Goal: Task Accomplishment & Management: Manage account settings

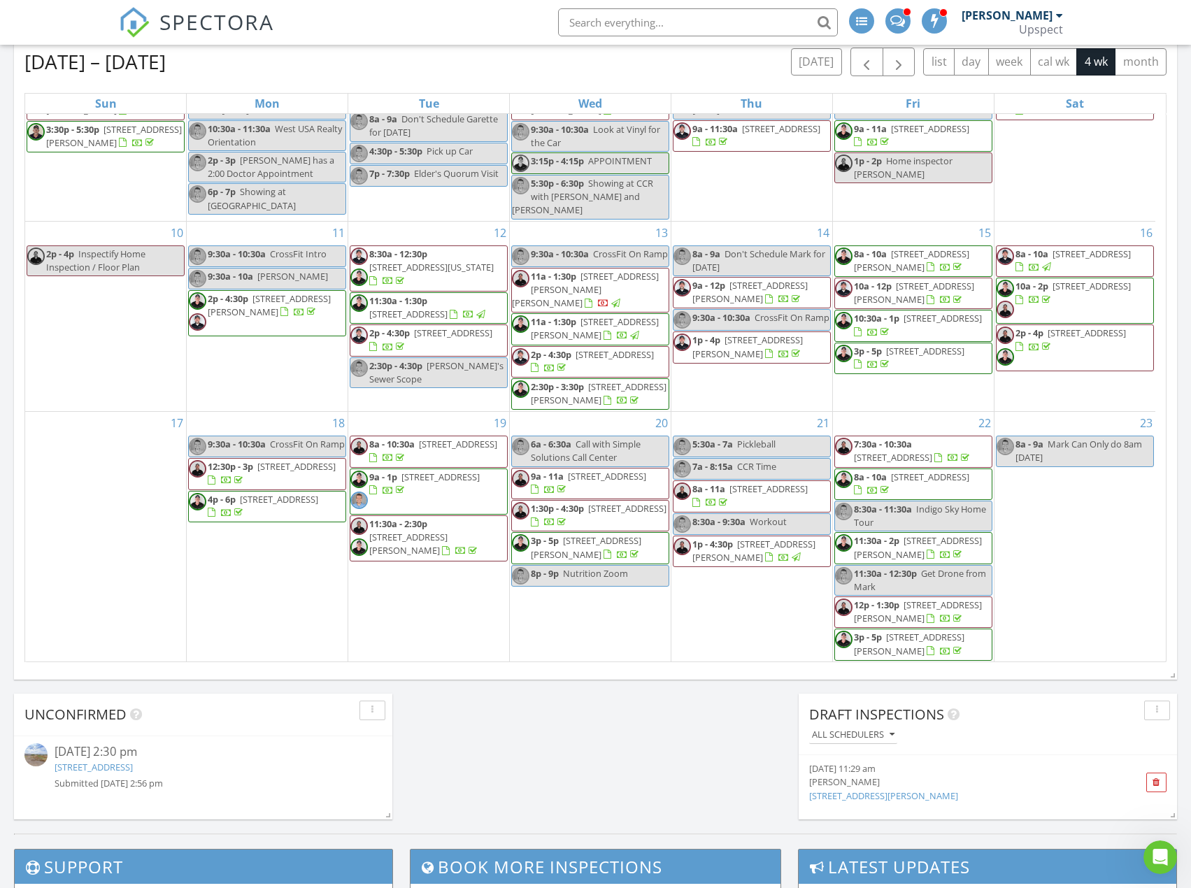
scroll to position [629, 0]
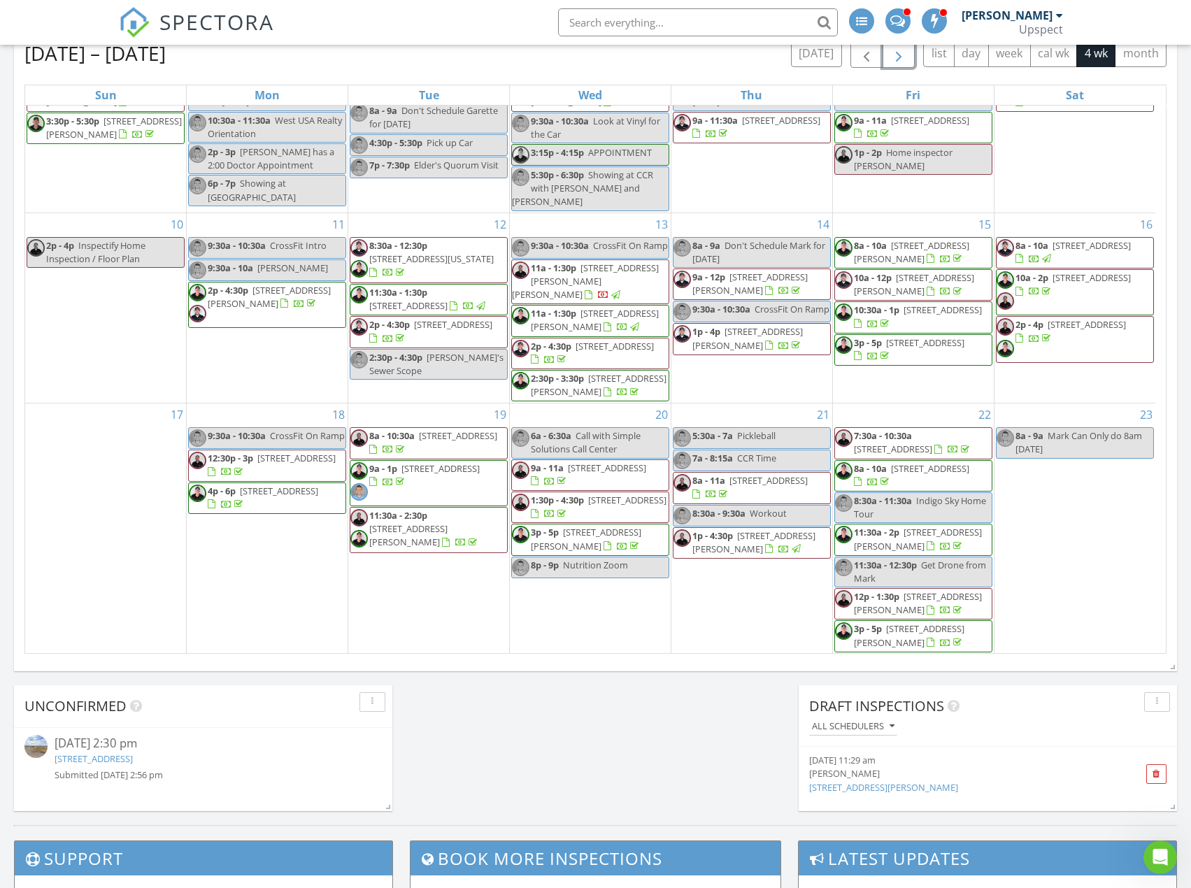
click at [897, 48] on span "button" at bounding box center [898, 53] width 17 height 17
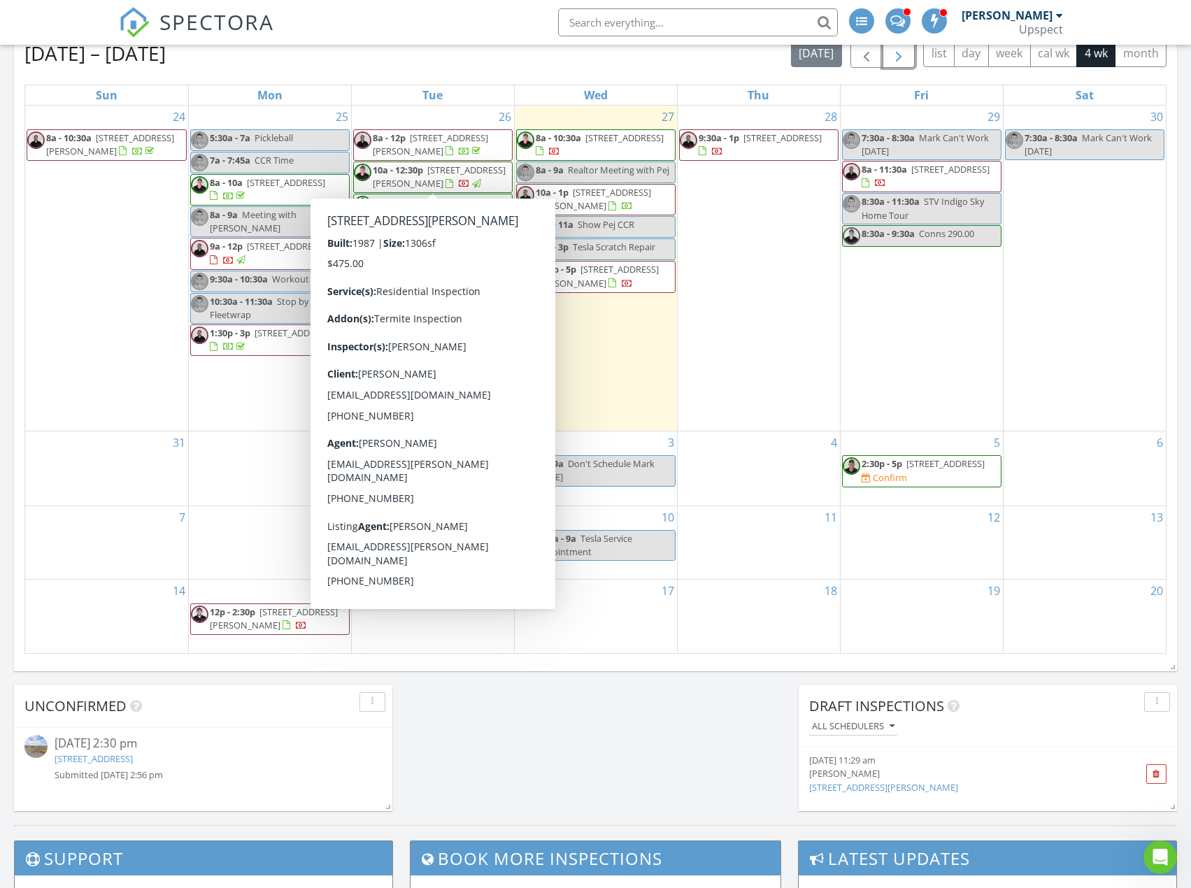
click at [475, 173] on span "520 S Greenfield Rd 7, Mesa 85206" at bounding box center [439, 177] width 133 height 26
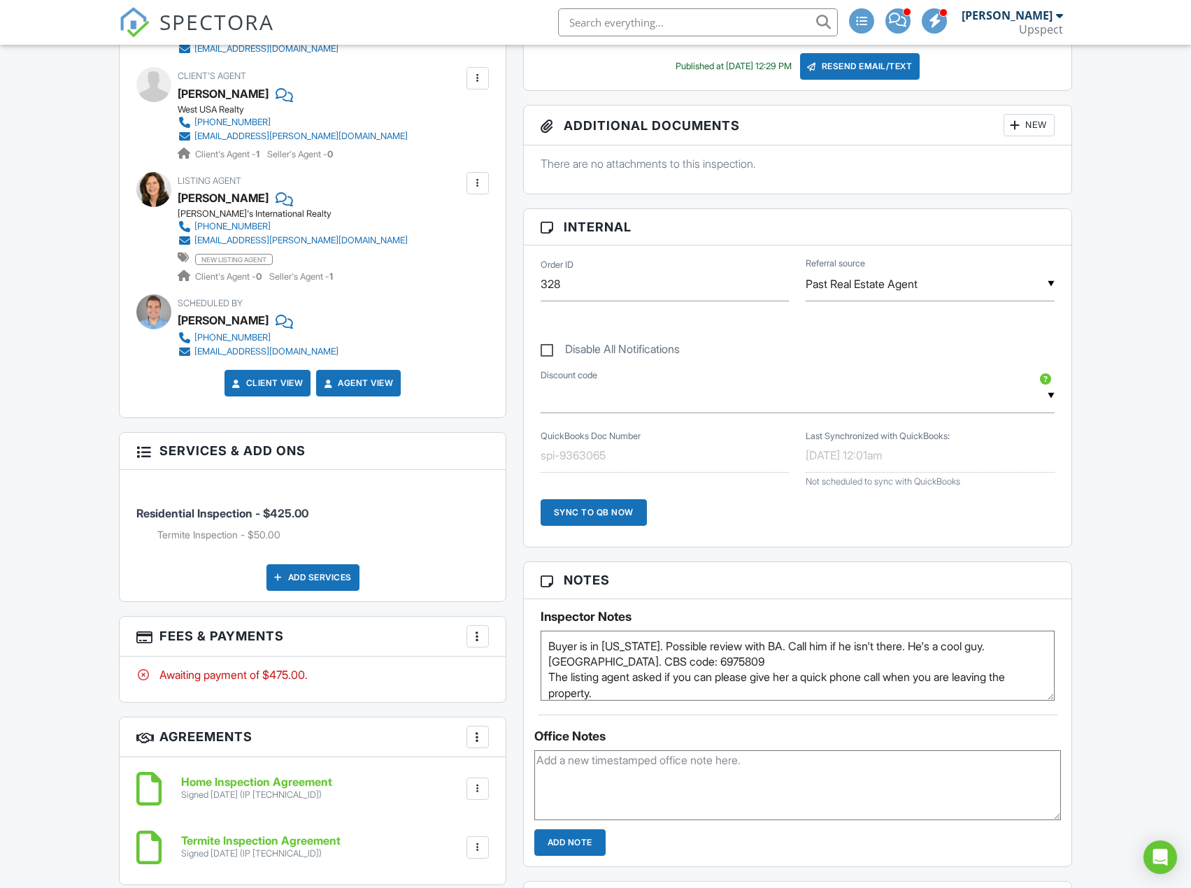
scroll to position [699, 0]
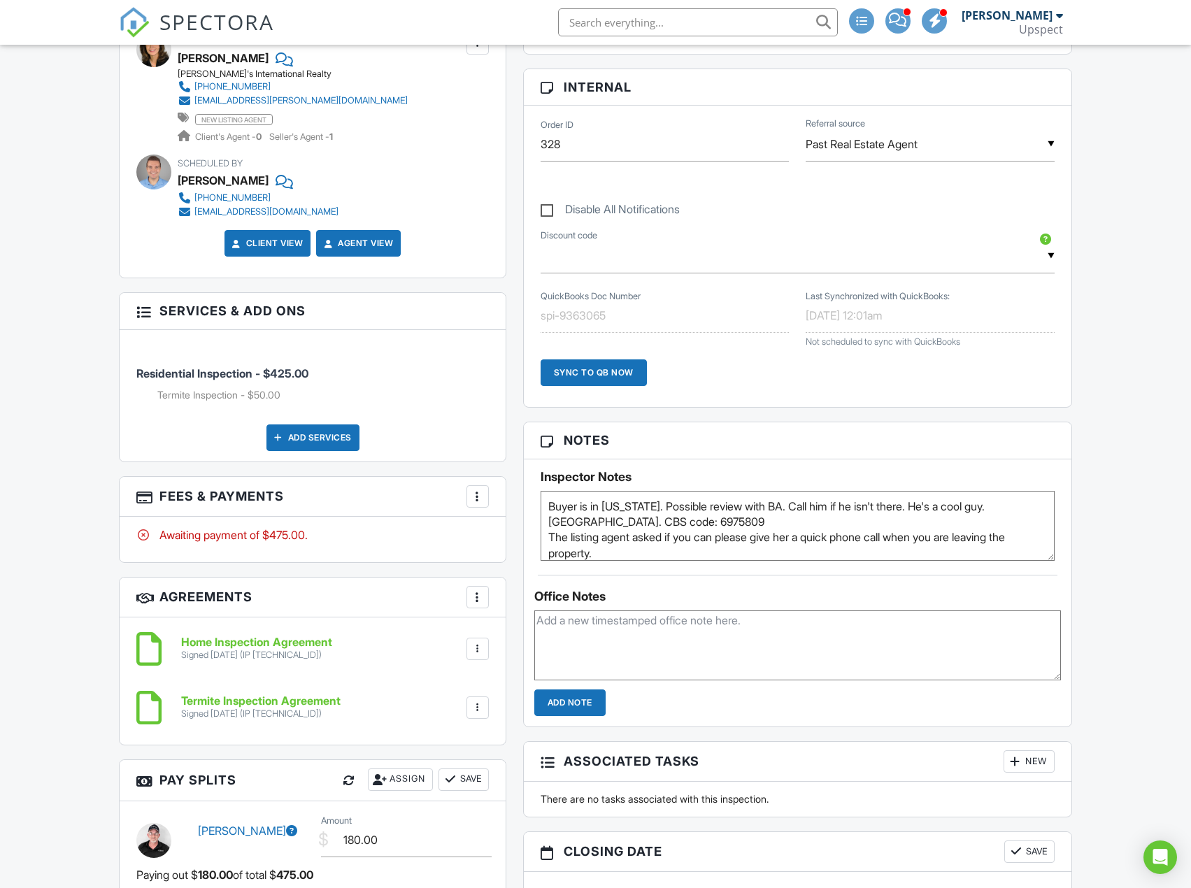
click at [467, 497] on div "More" at bounding box center [478, 496] width 22 height 22
click at [527, 616] on li "View Invoice" at bounding box center [548, 609] width 146 height 35
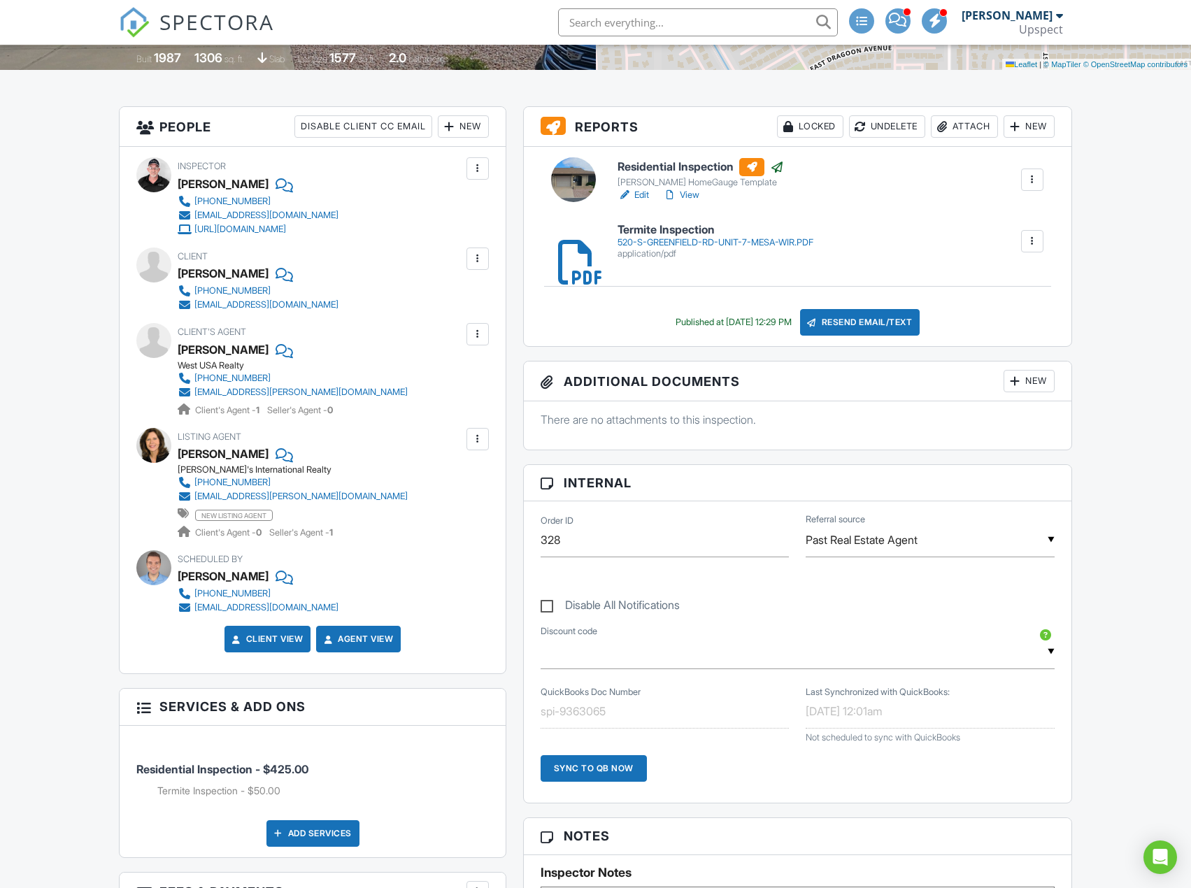
scroll to position [350, 0]
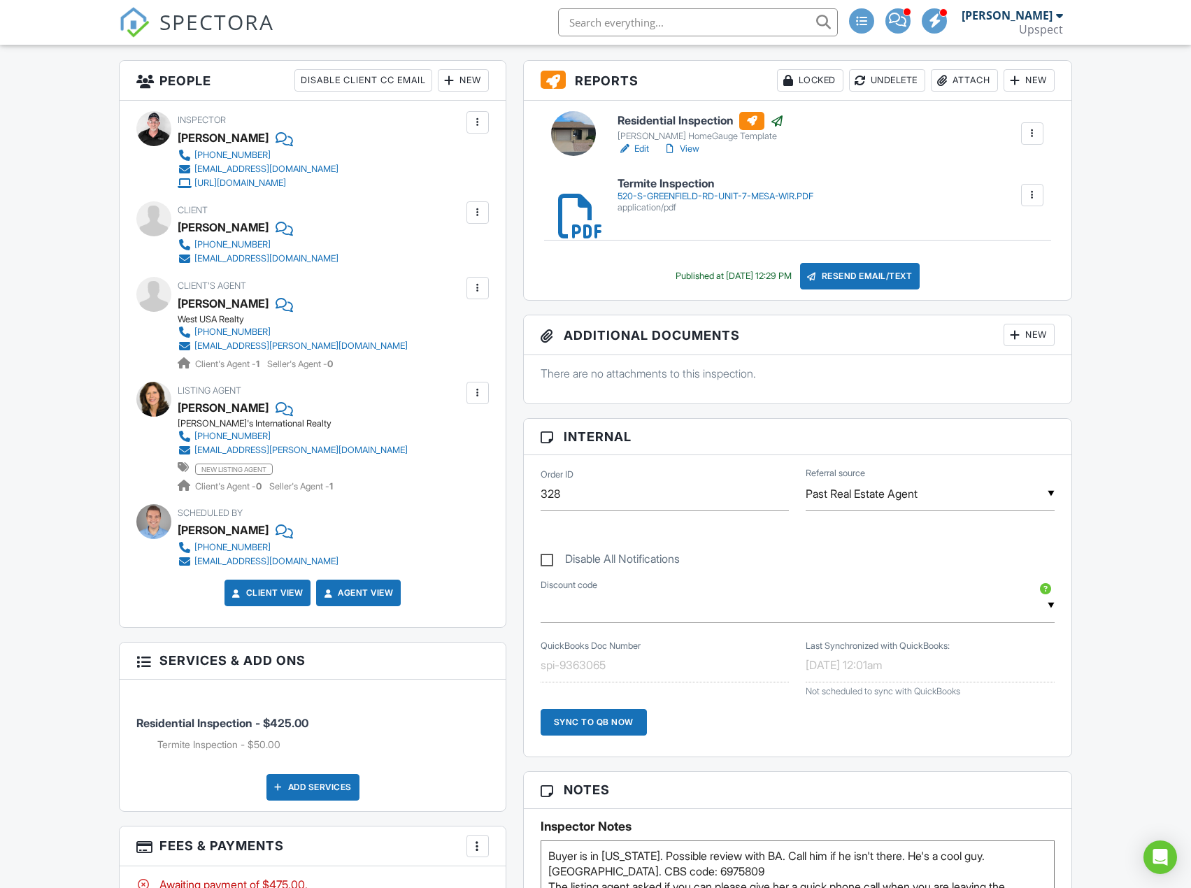
click at [467, 206] on div at bounding box center [478, 212] width 22 height 22
click at [464, 255] on li "Edit" at bounding box center [455, 255] width 52 height 35
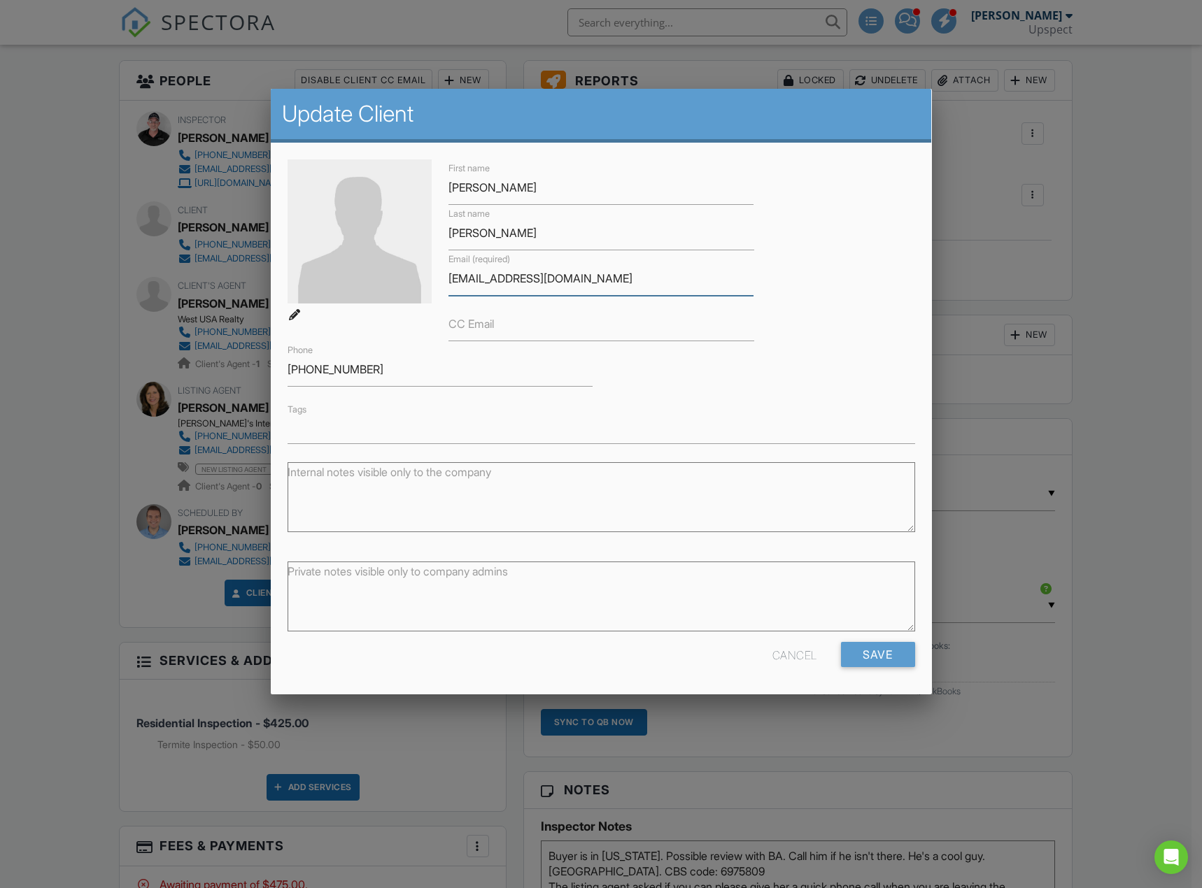
click at [568, 288] on input "fnmupn@uslink.net" at bounding box center [600, 279] width 305 height 34
click at [814, 159] on div "First name Alfreda Last name McMahon Email (required) fnmupn@uslink.net CC Emai…" at bounding box center [601, 301] width 644 height 285
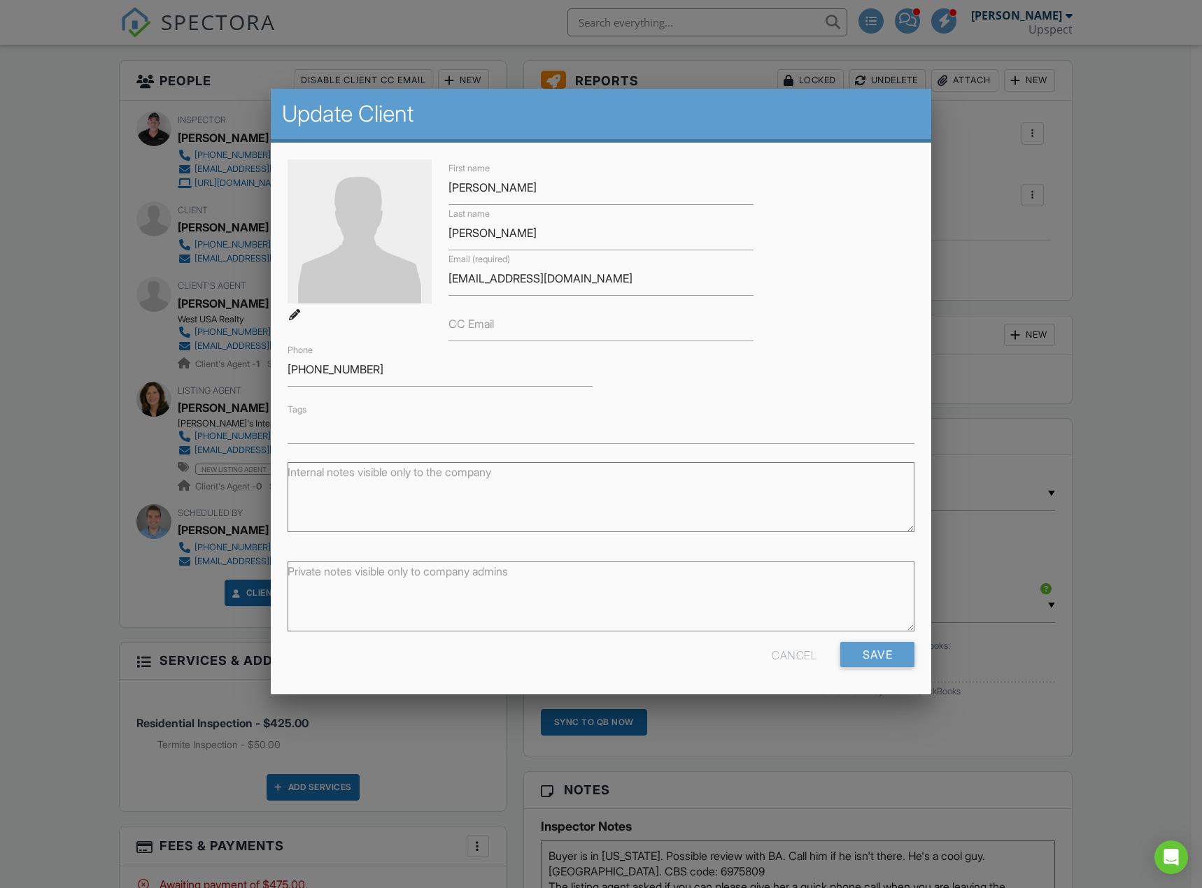
click at [846, 123] on h2 "Update Client" at bounding box center [601, 114] width 639 height 28
click at [1132, 69] on div at bounding box center [601, 485] width 1202 height 1111
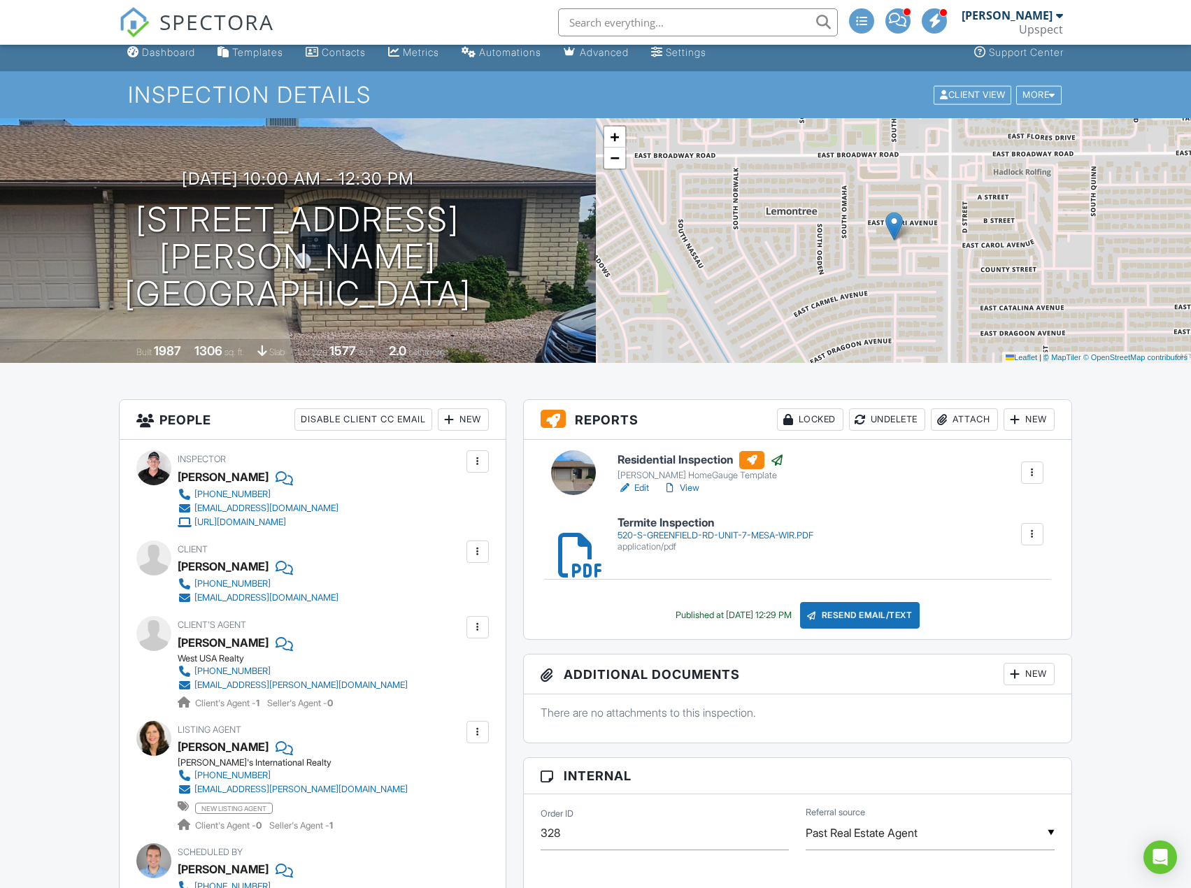
scroll to position [0, 0]
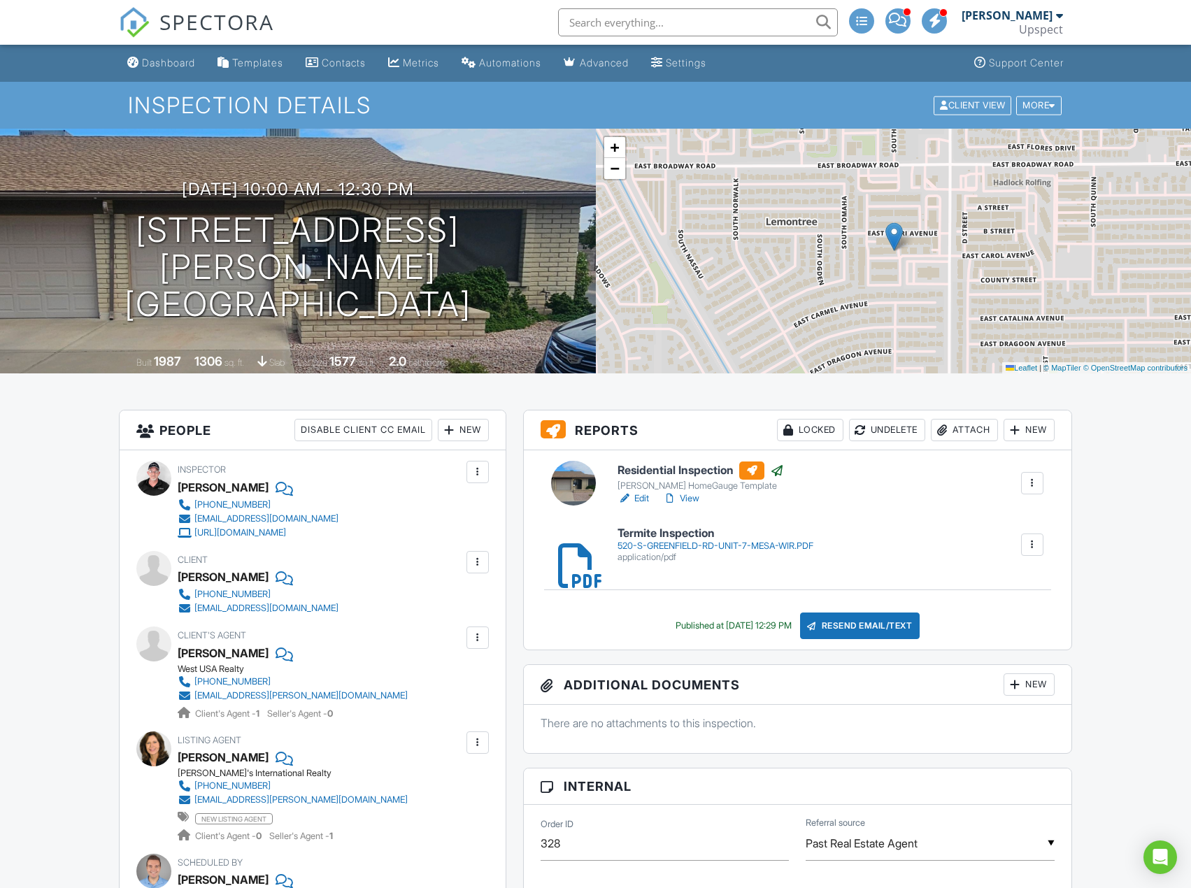
click at [1129, 69] on ul "Dashboard Templates Contacts Metrics Automations Advanced Settings Support Cent…" at bounding box center [595, 63] width 1191 height 37
click at [1134, 28] on nav "SPECTORA Trevor Hendrickson Upspect Role: Inspector Dashboard New Inspection In…" at bounding box center [595, 22] width 1191 height 45
click at [164, 73] on link "Dashboard" at bounding box center [161, 63] width 79 height 26
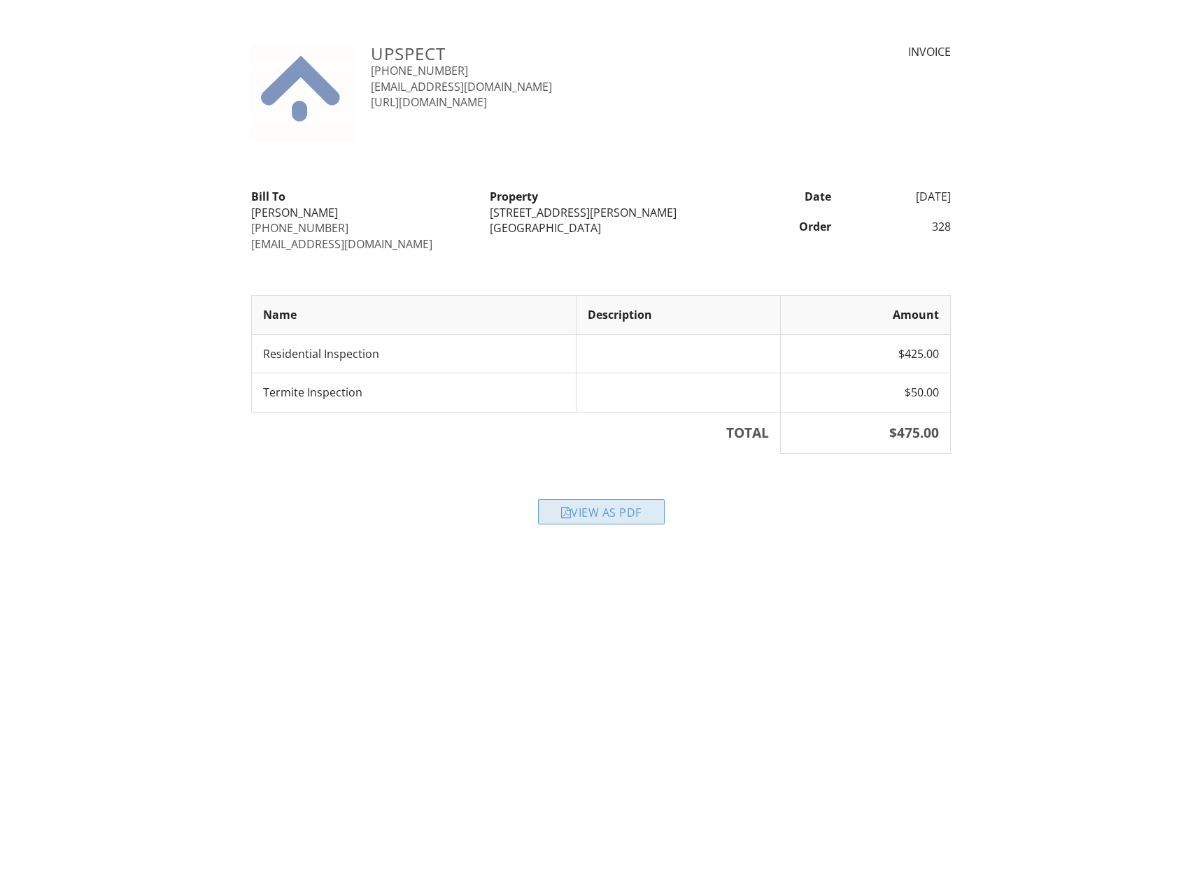
click at [618, 519] on div "View as PDF" at bounding box center [601, 511] width 127 height 25
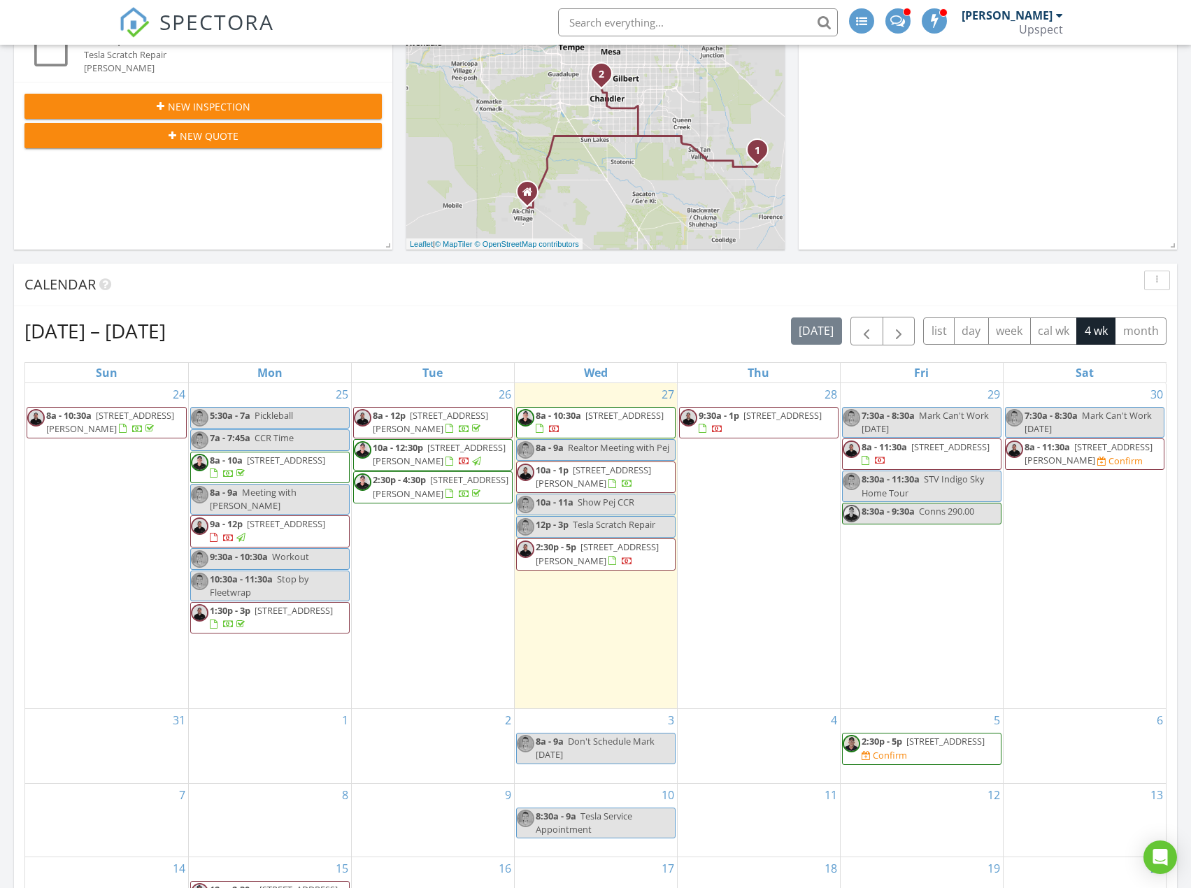
scroll to position [362, 0]
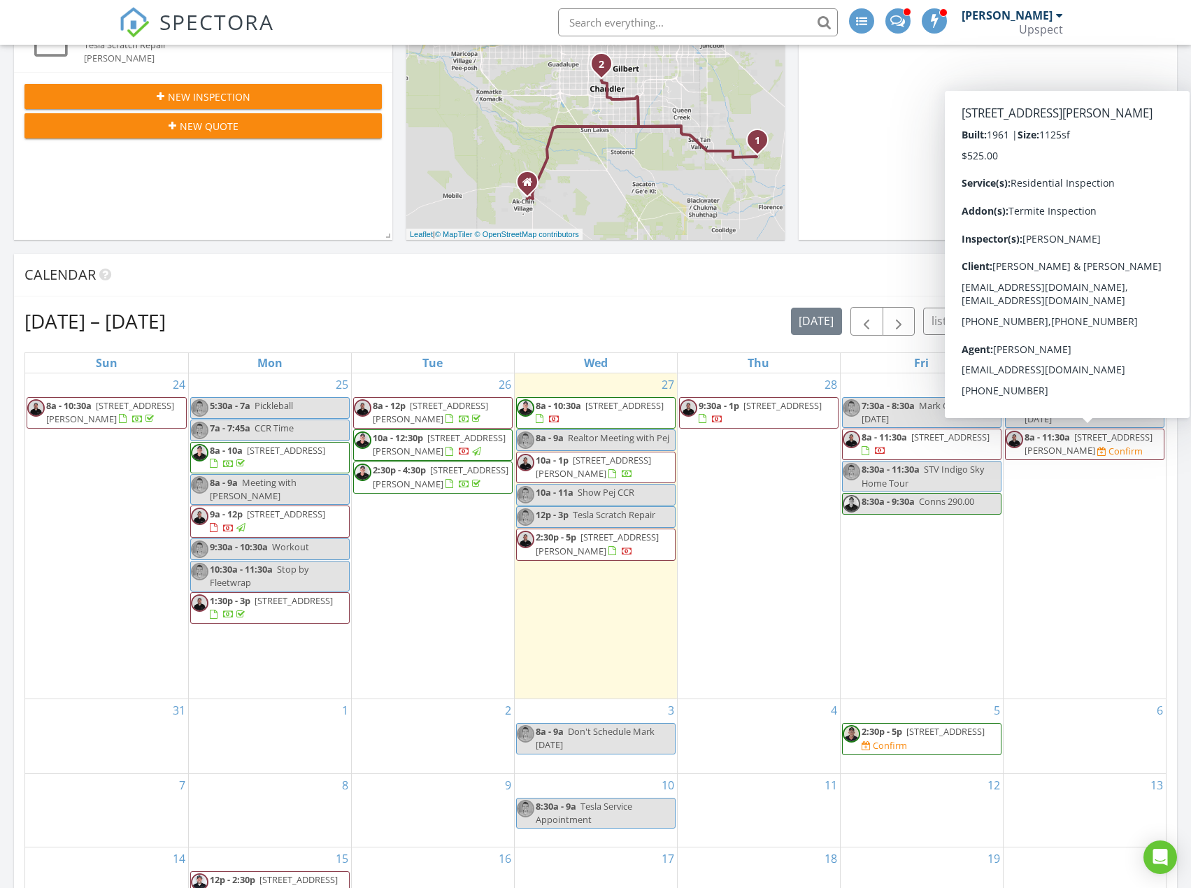
click at [1060, 449] on span "2111 N Van Ness, Tempe 85288" at bounding box center [1089, 444] width 128 height 26
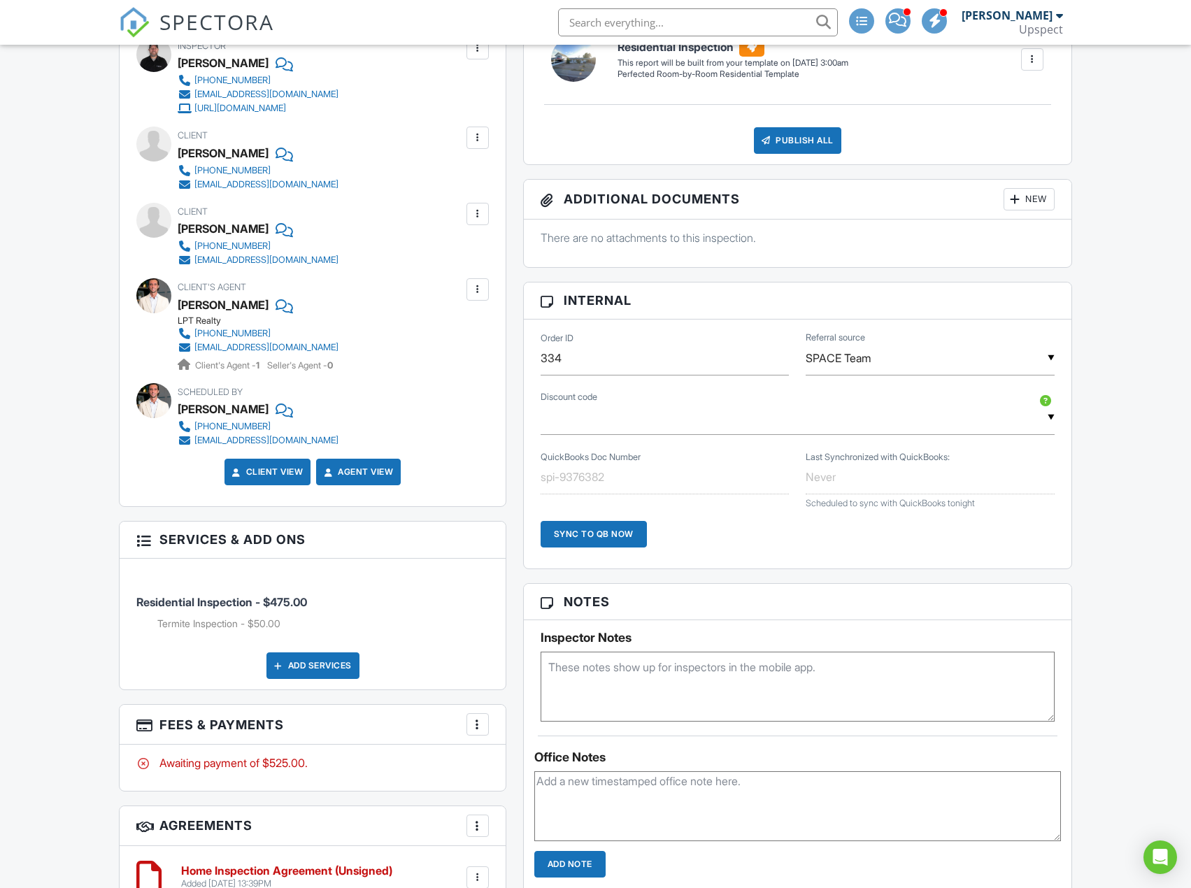
scroll to position [979, 0]
